Goal: Task Accomplishment & Management: Manage account settings

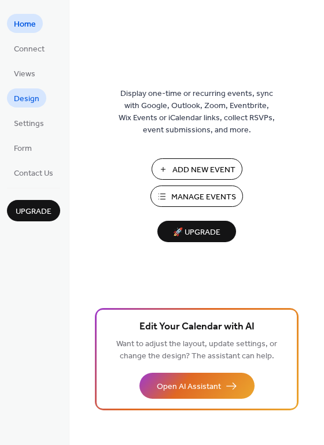
click at [27, 98] on span "Design" at bounding box center [26, 99] width 25 height 12
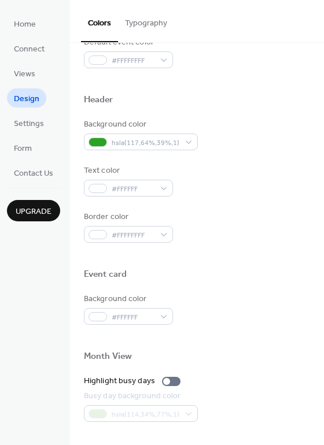
scroll to position [347, 0]
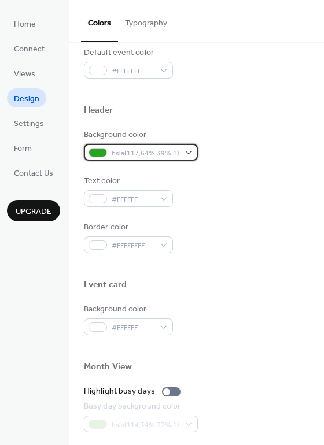
click at [191, 153] on div "hsla(117,64%,39%,1)" at bounding box center [141, 152] width 114 height 17
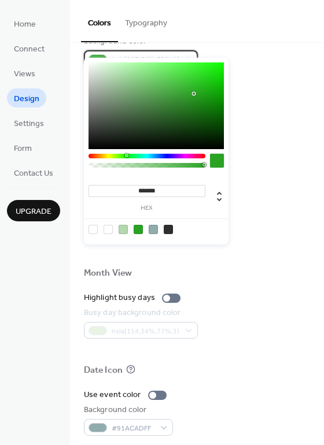
scroll to position [463, 0]
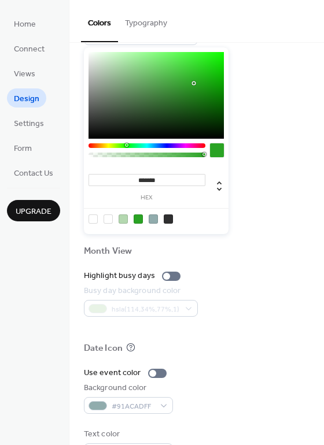
click at [165, 146] on div at bounding box center [146, 145] width 117 height 5
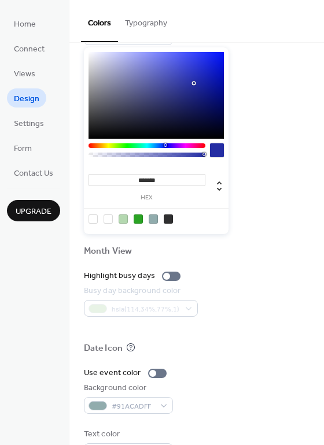
type input "*******"
click at [270, 152] on div at bounding box center [197, 151] width 226 height 26
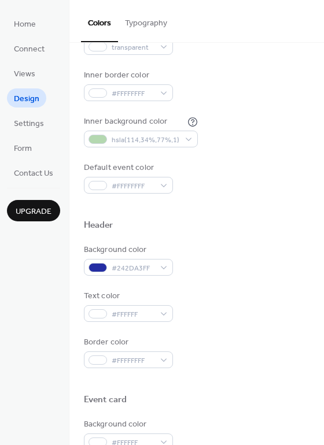
scroll to position [231, 0]
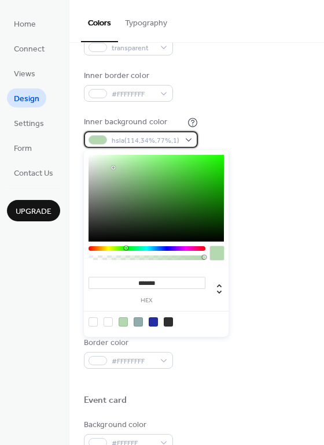
click at [162, 139] on span "hsla(114,34%,77%,1)" at bounding box center [146, 141] width 68 height 12
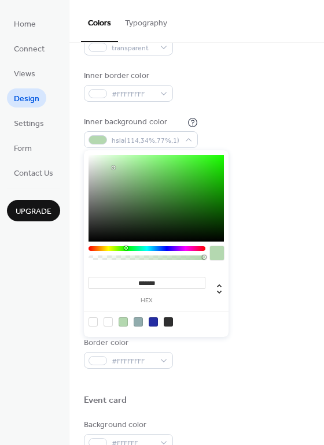
click at [158, 248] on div at bounding box center [146, 248] width 117 height 5
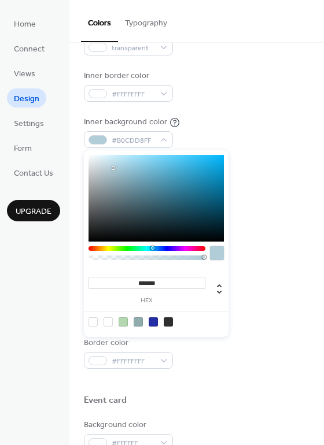
click at [152, 249] on div at bounding box center [146, 248] width 117 height 5
click at [149, 249] on div at bounding box center [146, 248] width 117 height 5
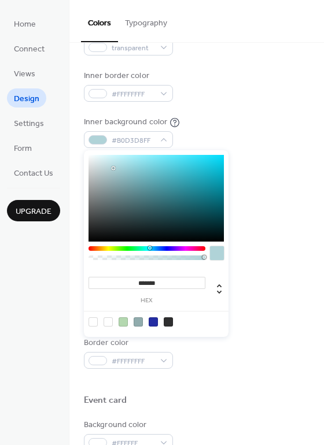
click at [156, 249] on div at bounding box center [146, 248] width 117 height 5
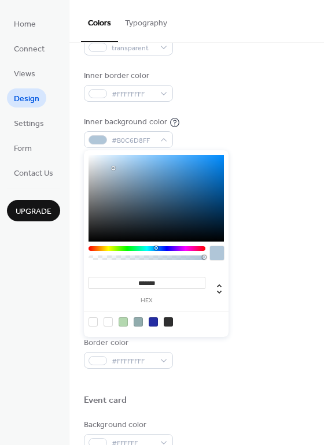
click at [159, 248] on div at bounding box center [146, 248] width 117 height 5
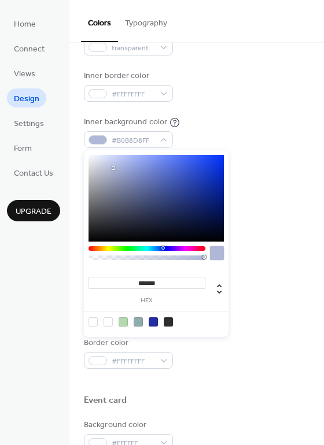
click at [162, 248] on div at bounding box center [146, 248] width 117 height 5
click at [164, 249] on div at bounding box center [163, 247] width 3 height 3
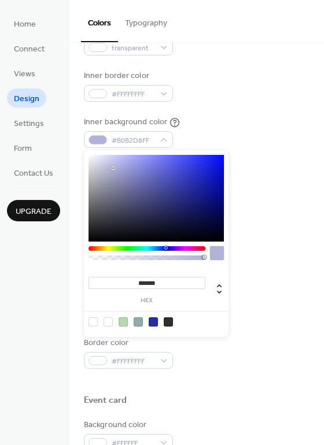
click at [165, 250] on div at bounding box center [146, 248] width 117 height 5
click at [169, 249] on div at bounding box center [146, 248] width 117 height 5
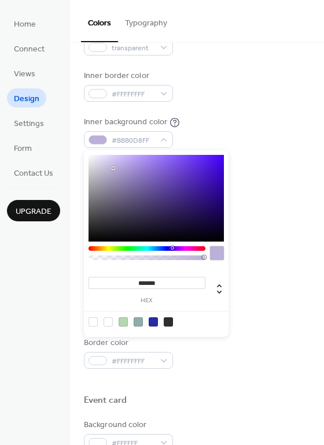
click at [172, 249] on div at bounding box center [173, 247] width 3 height 3
click at [165, 249] on div at bounding box center [146, 248] width 117 height 5
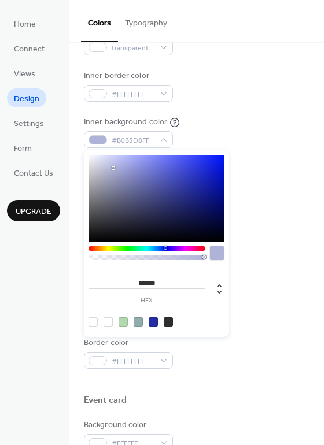
click at [161, 249] on div at bounding box center [146, 248] width 117 height 5
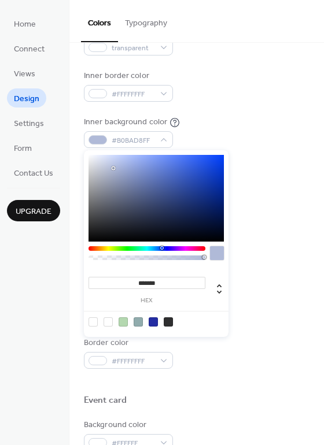
click at [151, 250] on div at bounding box center [146, 248] width 117 height 5
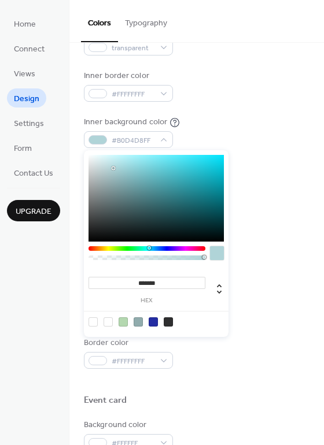
click at [149, 250] on div at bounding box center [146, 248] width 117 height 5
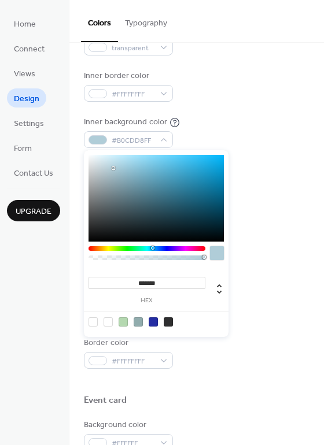
click at [152, 249] on div at bounding box center [146, 248] width 117 height 5
click at [146, 249] on div at bounding box center [146, 248] width 117 height 5
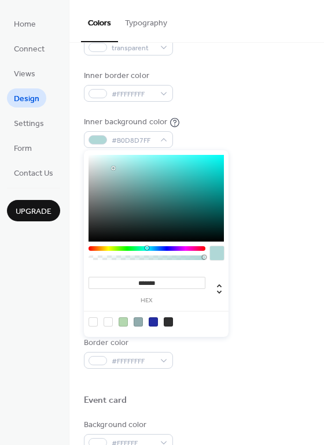
click at [148, 250] on div at bounding box center [146, 248] width 117 height 5
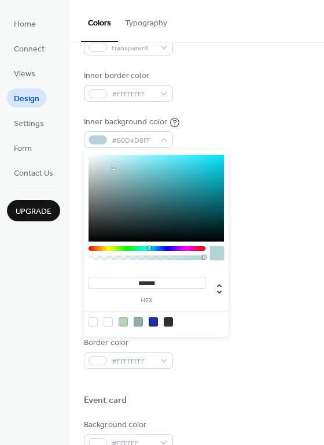
click at [149, 249] on div at bounding box center [148, 247] width 3 height 3
click at [150, 249] on div at bounding box center [148, 247] width 3 height 3
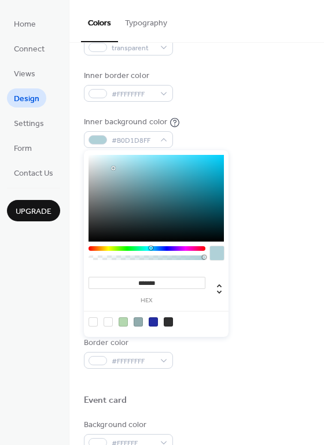
type input "*******"
click at [153, 249] on div at bounding box center [151, 247] width 3 height 3
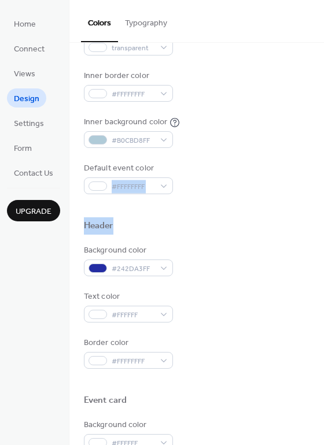
drag, startPoint x: 319, startPoint y: 171, endPoint x: 327, endPoint y: 232, distance: 61.8
click at [323, 232] on html "Home Connect Views Design Settings Form Contact Us Upgrade Design Upgrade Color…" at bounding box center [162, 222] width 324 height 445
click at [274, 214] on div at bounding box center [197, 207] width 226 height 26
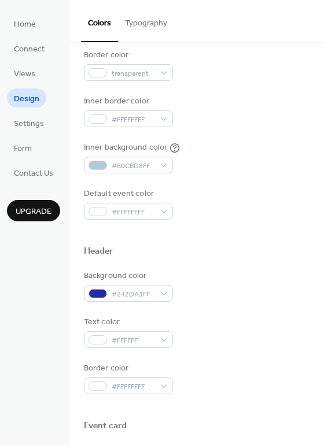
scroll to position [0, 0]
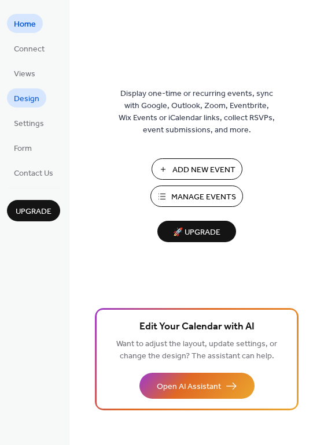
click at [23, 94] on span "Design" at bounding box center [26, 99] width 25 height 12
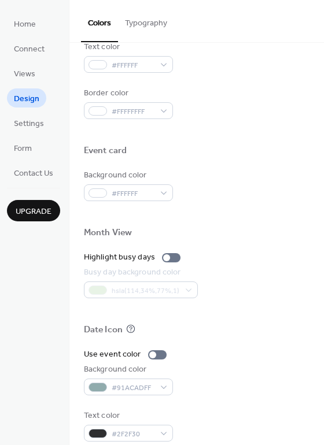
scroll to position [494, 0]
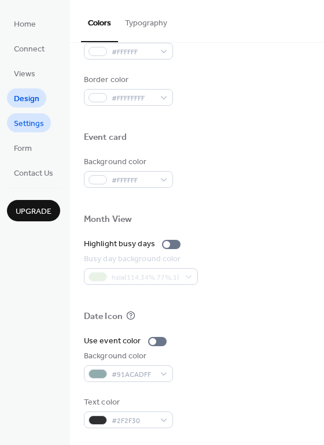
click at [29, 127] on span "Settings" at bounding box center [29, 124] width 30 height 12
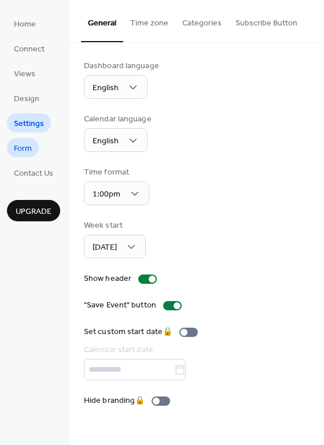
click at [28, 151] on span "Form" at bounding box center [23, 149] width 18 height 12
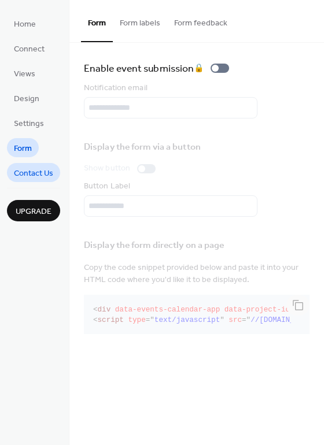
click at [42, 172] on span "Contact Us" at bounding box center [33, 174] width 39 height 12
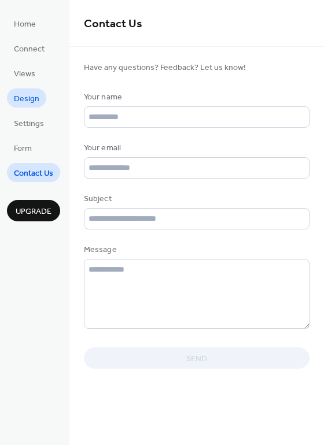
click at [29, 98] on span "Design" at bounding box center [26, 99] width 25 height 12
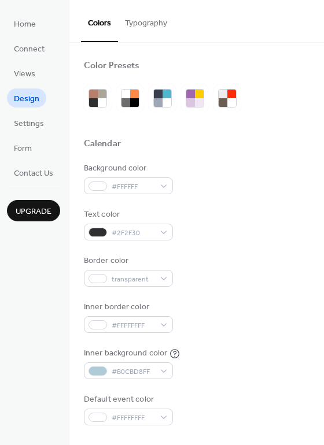
click at [143, 27] on button "Typography" at bounding box center [146, 20] width 56 height 41
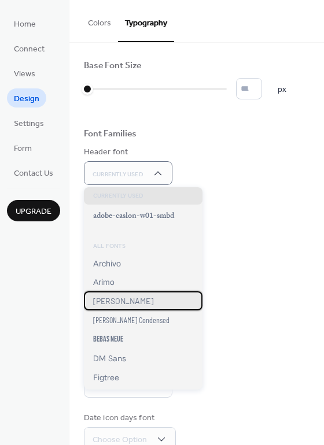
click at [103, 302] on span "[PERSON_NAME]" at bounding box center [123, 301] width 60 height 10
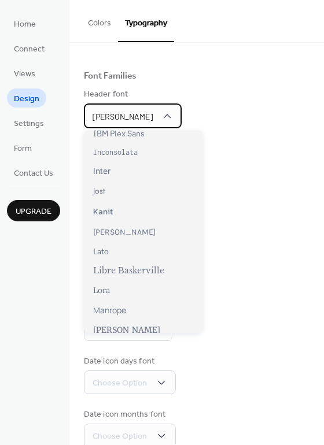
scroll to position [347, 0]
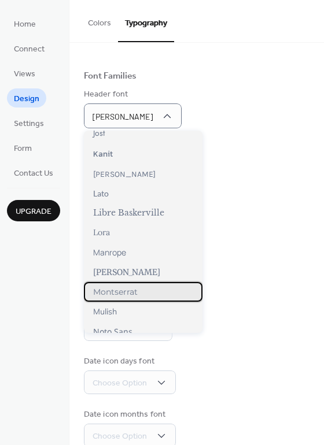
click at [130, 291] on span "Montserrat" at bounding box center [115, 292] width 45 height 10
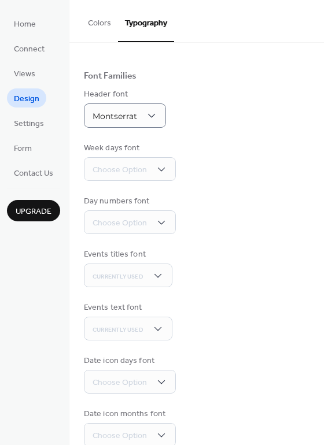
click at [261, 246] on div "Base Font Size * px Font Families Header font Montserrat Week days font Choose …" at bounding box center [197, 224] width 226 height 445
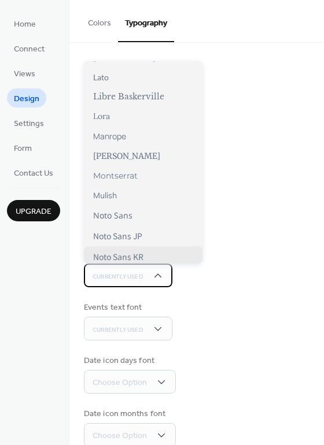
scroll to position [405, 0]
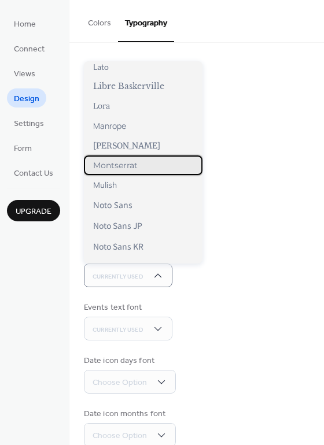
click at [128, 166] on span "Montserrat" at bounding box center [115, 165] width 45 height 10
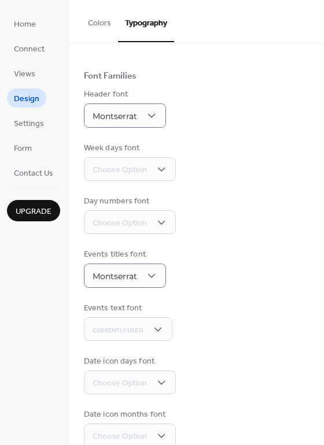
click at [271, 230] on div "Day numbers font Choose Option" at bounding box center [197, 214] width 226 height 39
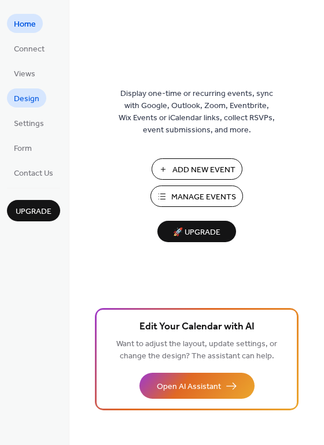
click at [19, 99] on span "Design" at bounding box center [26, 99] width 25 height 12
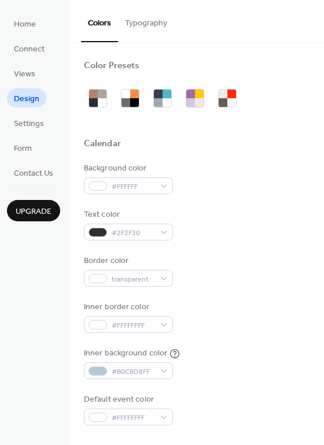
click at [162, 27] on button "Typography" at bounding box center [146, 20] width 56 height 41
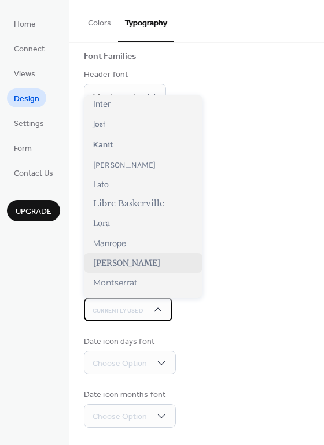
scroll to position [347, 0]
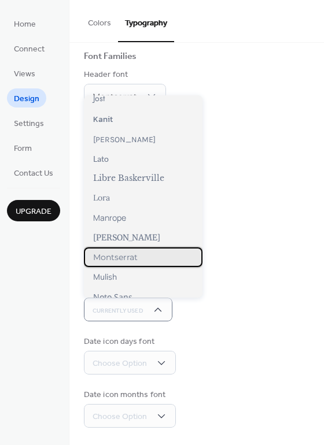
click at [126, 256] on span "Montserrat" at bounding box center [115, 257] width 45 height 10
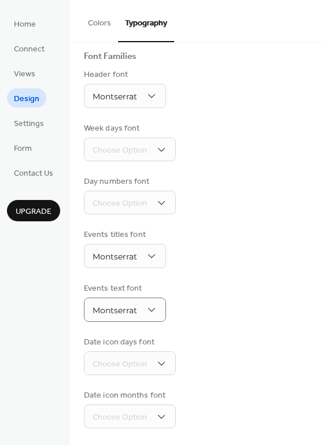
click at [220, 312] on div "Events text font Montserrat" at bounding box center [197, 302] width 226 height 39
click at [220, 312] on div "Events text font Montserrat" at bounding box center [197, 301] width 226 height 39
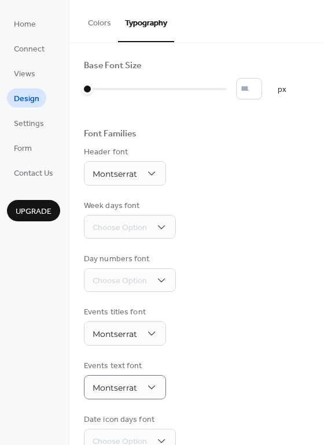
scroll to position [0, 0]
